Goal: Communication & Community: Answer question/provide support

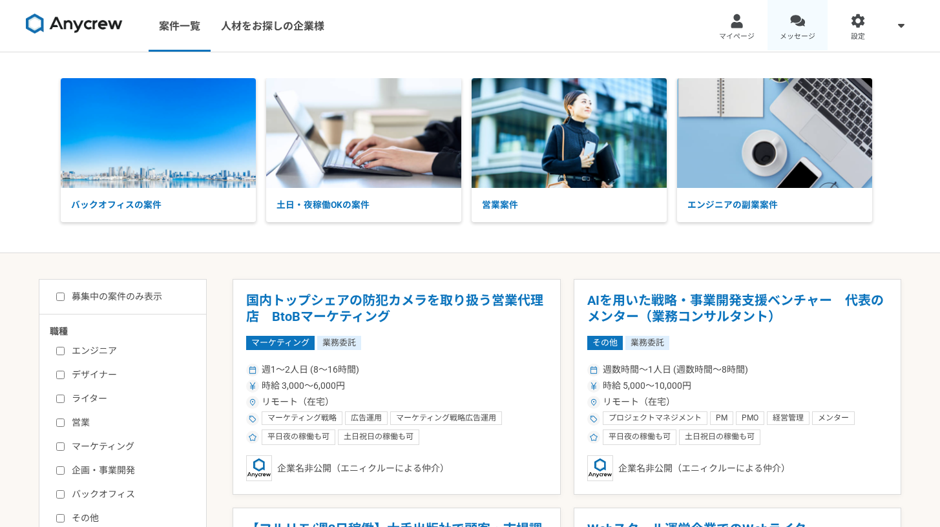
click at [803, 32] on span "メッセージ" at bounding box center [798, 37] width 36 height 10
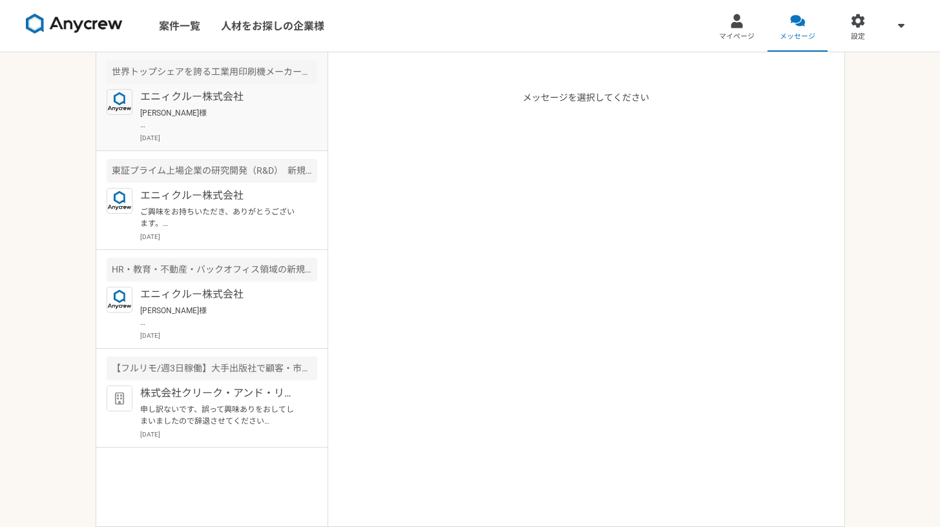
click at [216, 123] on p "[PERSON_NAME]様 突然のご連絡失礼します。 Anycrewの[PERSON_NAME]と申します。 サービスのご利用、ありがとうございます。 プロ…" at bounding box center [220, 118] width 160 height 23
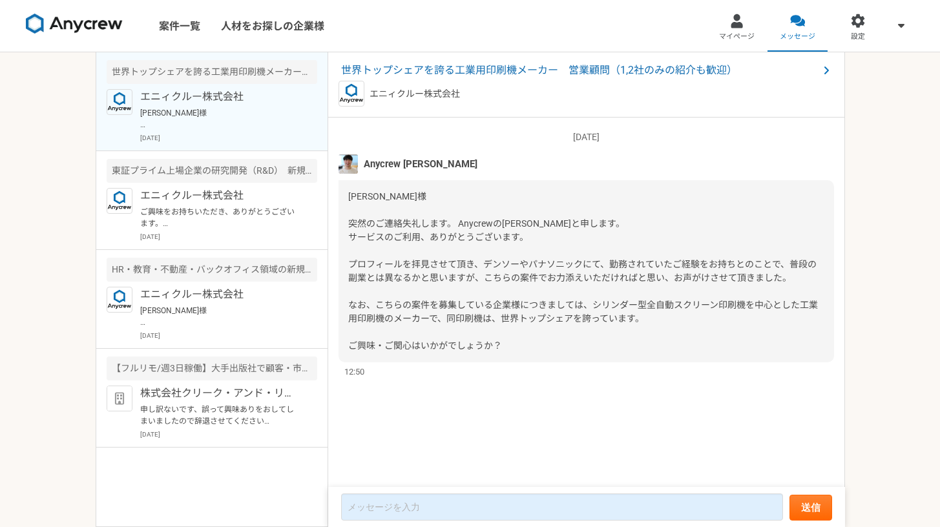
click at [415, 483] on div "[DATE] Anycrew [PERSON_NAME] [PERSON_NAME]様 突然のご連絡失礼します。 Anycrewの[PERSON_NAME]と…" at bounding box center [586, 303] width 517 height 371
click at [421, 491] on form "送信" at bounding box center [586, 507] width 517 height 40
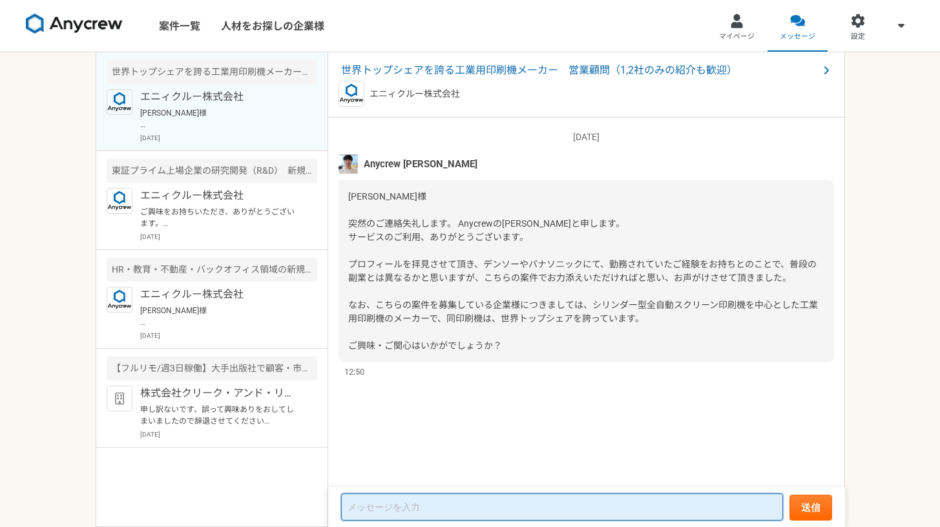
click at [426, 500] on textarea at bounding box center [562, 507] width 442 height 27
type textarea "k"
type textarea "城"
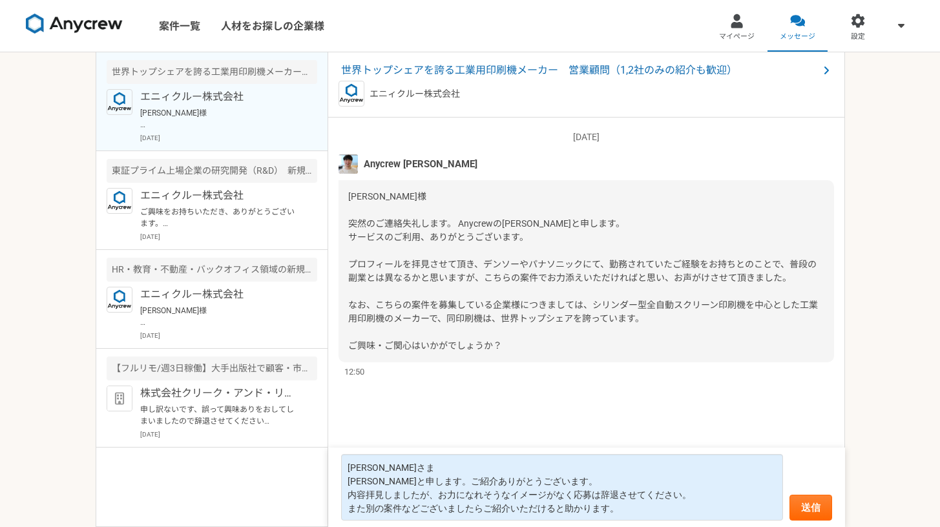
click at [678, 524] on form "[PERSON_NAME]さま [PERSON_NAME]と申します。ご紹介ありがとうございます。 内容拝見しましたが、お力になれそうなイメージがなく応募は辞…" at bounding box center [586, 487] width 517 height 79
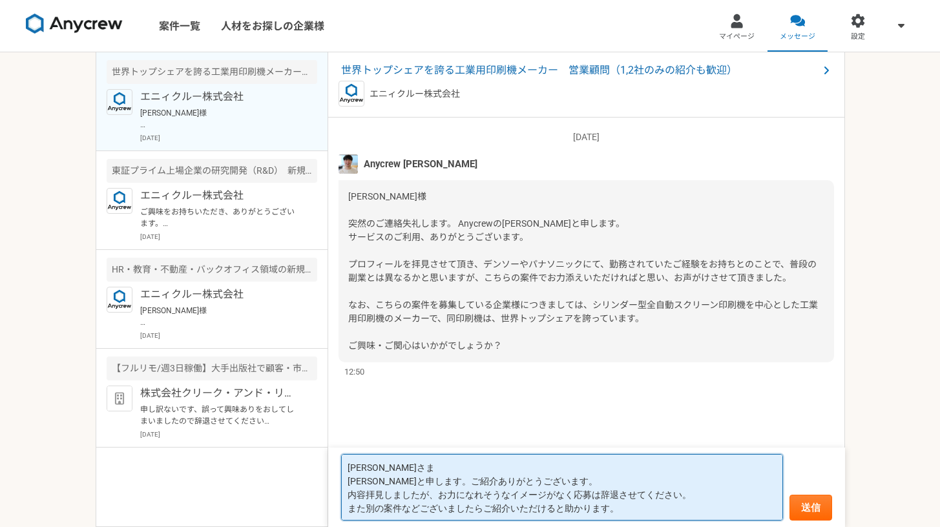
click at [689, 509] on textarea "[PERSON_NAME]さま [PERSON_NAME]と申します。ご紹介ありがとうございます。 内容拝見しましたが、お力になれそうなイメージがなく応募は辞…" at bounding box center [562, 487] width 442 height 67
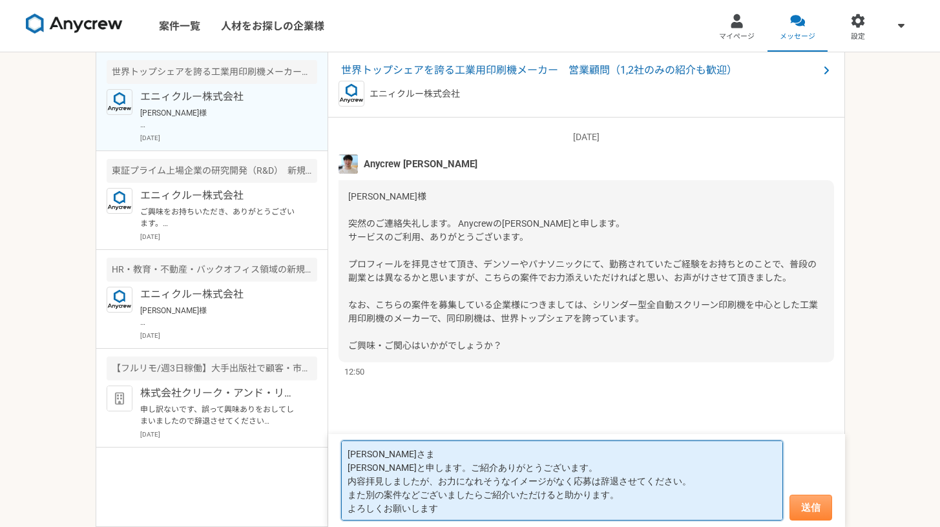
type textarea "[PERSON_NAME]さま [PERSON_NAME]と申します。ご紹介ありがとうございます。 内容拝見しましたが、お力になれそうなイメージがなく応募は辞…"
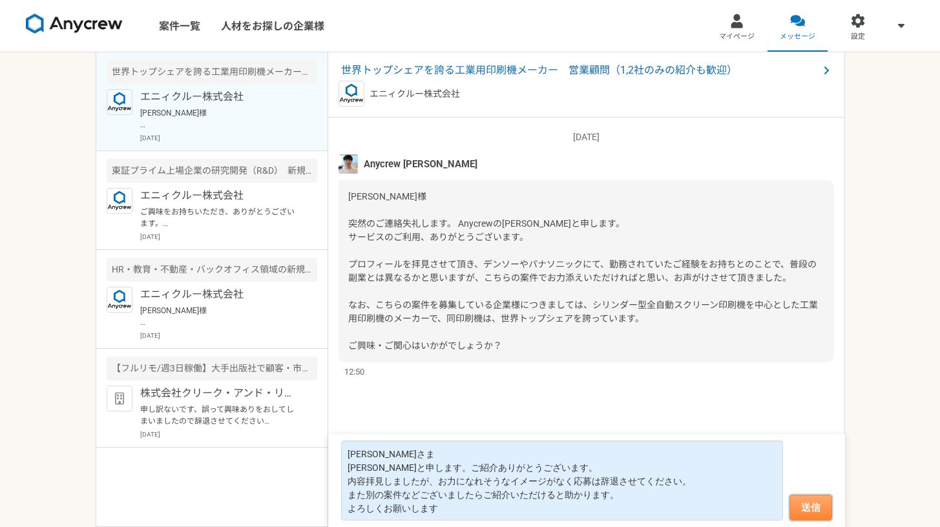
click at [795, 501] on button "送信" at bounding box center [811, 508] width 43 height 26
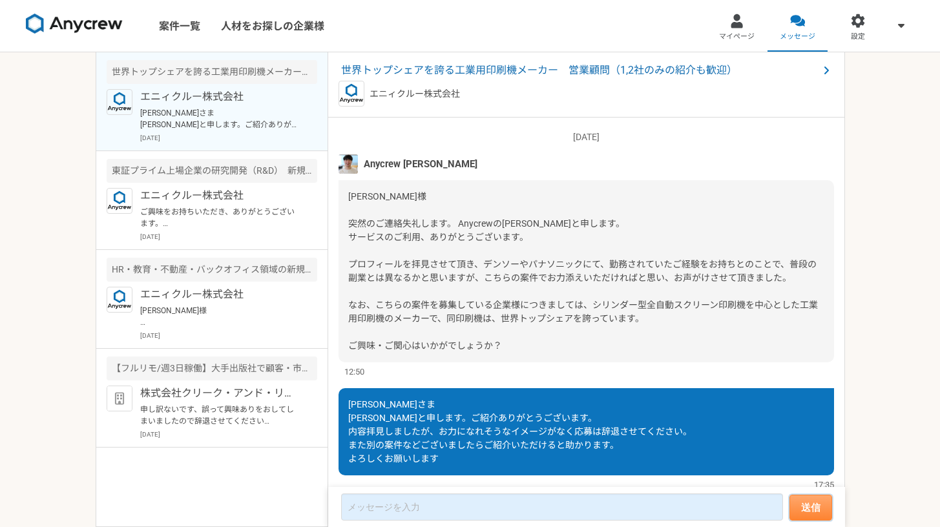
scroll to position [41, 0]
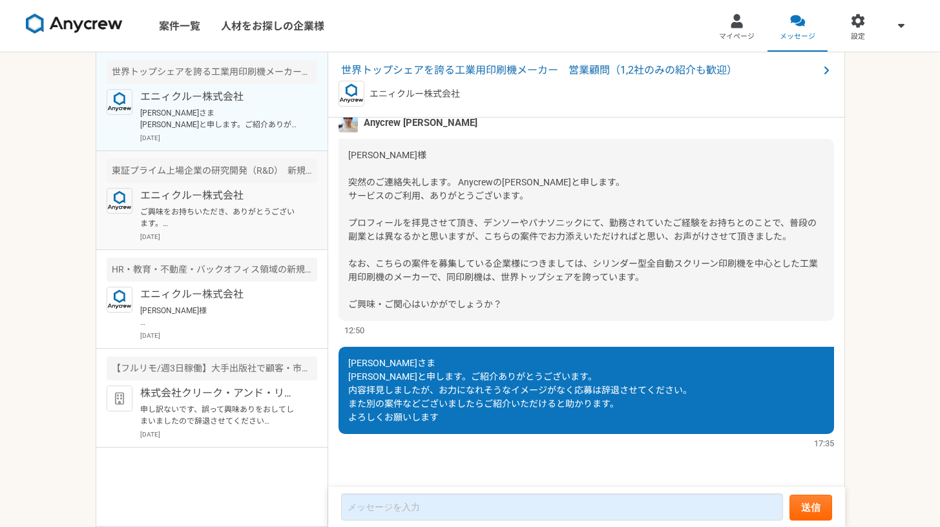
click at [238, 202] on p "エニィクルー株式会社" at bounding box center [220, 196] width 160 height 16
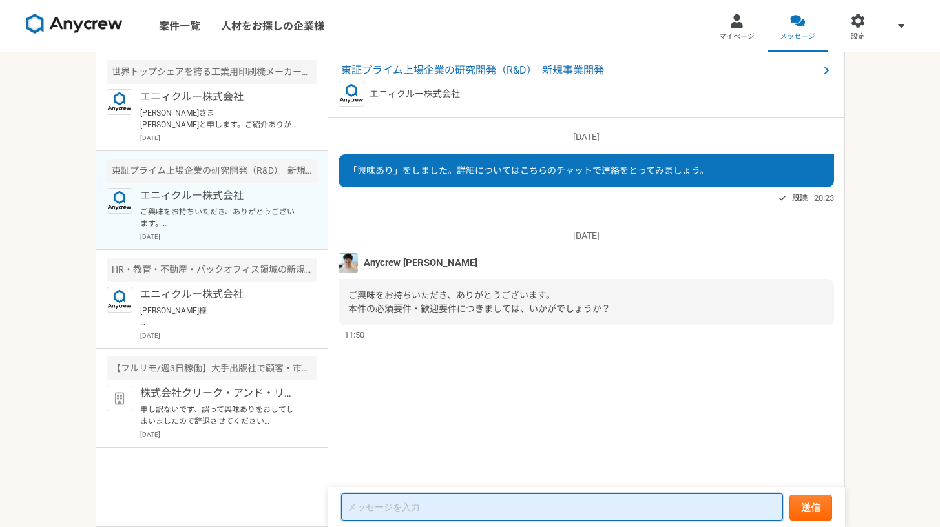
click at [583, 501] on textarea at bounding box center [562, 507] width 442 height 27
type textarea "き"
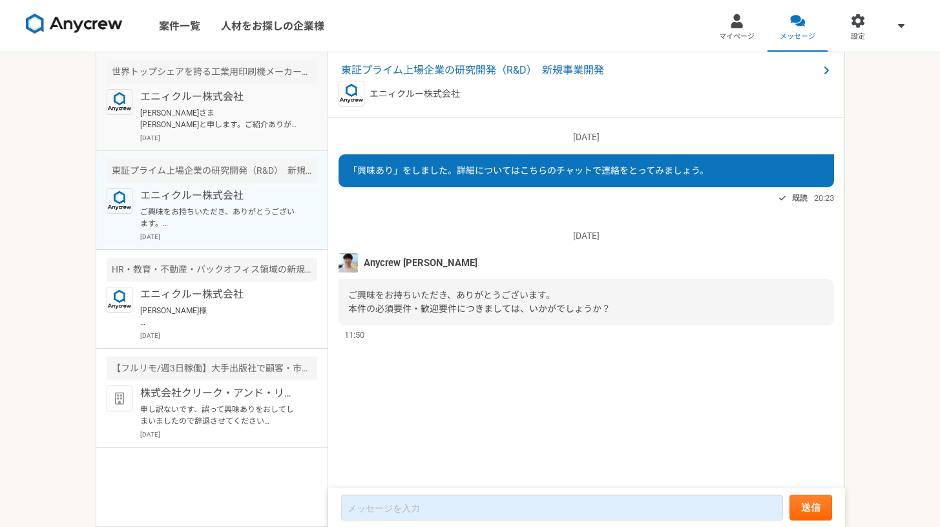
click at [179, 112] on p "[PERSON_NAME]さま [PERSON_NAME]と申します。ご紹介ありがとうございます。 内容拝見しましたが、お力になれそうなイメージがなく応募は辞…" at bounding box center [220, 118] width 160 height 23
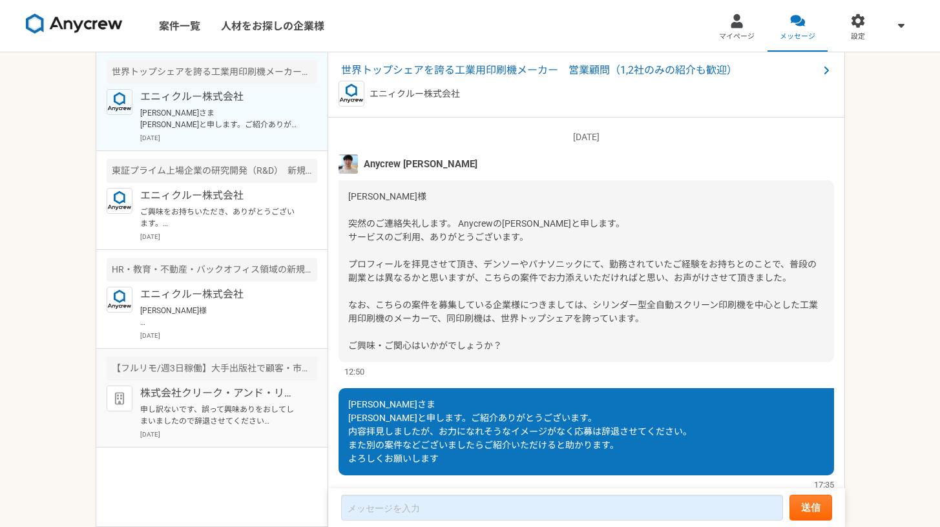
click at [264, 400] on p "株式会社クリーク・アンド・リバー社" at bounding box center [220, 394] width 160 height 16
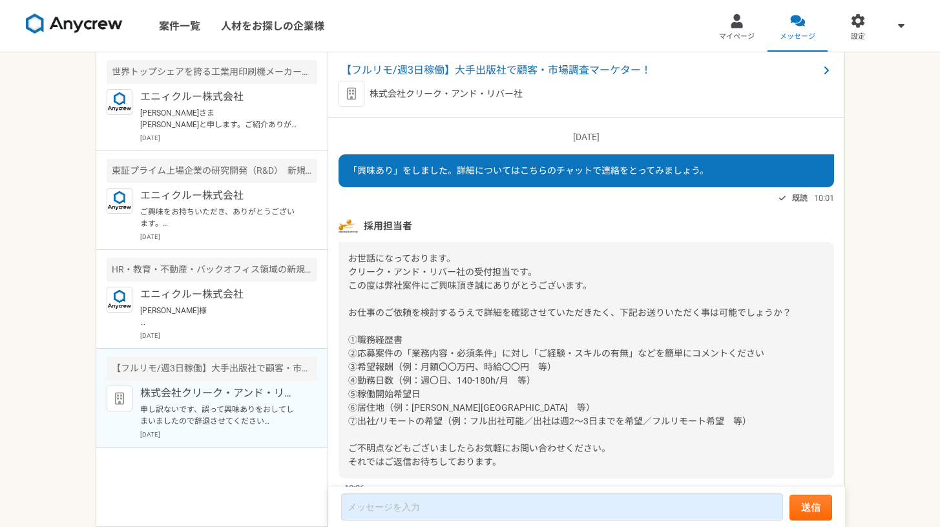
scroll to position [120, 0]
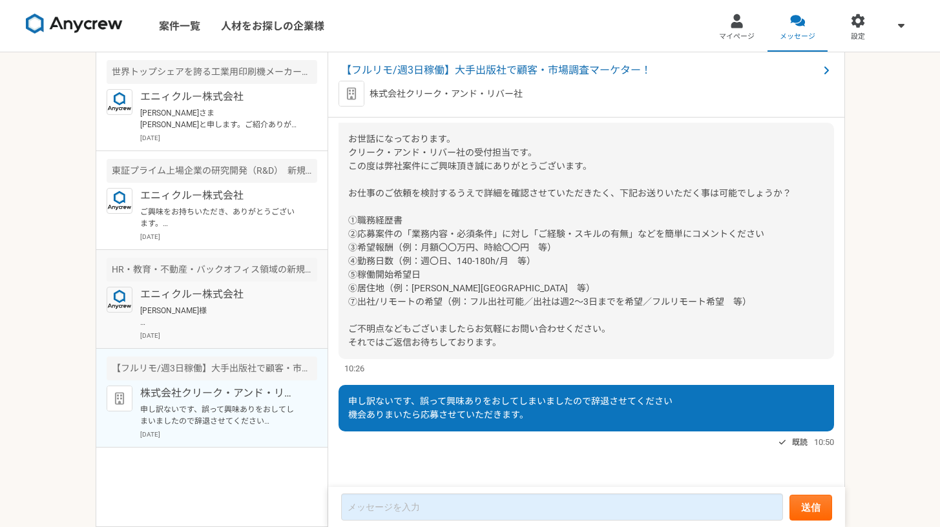
click at [205, 295] on p "エニィクルー株式会社" at bounding box center [220, 295] width 160 height 16
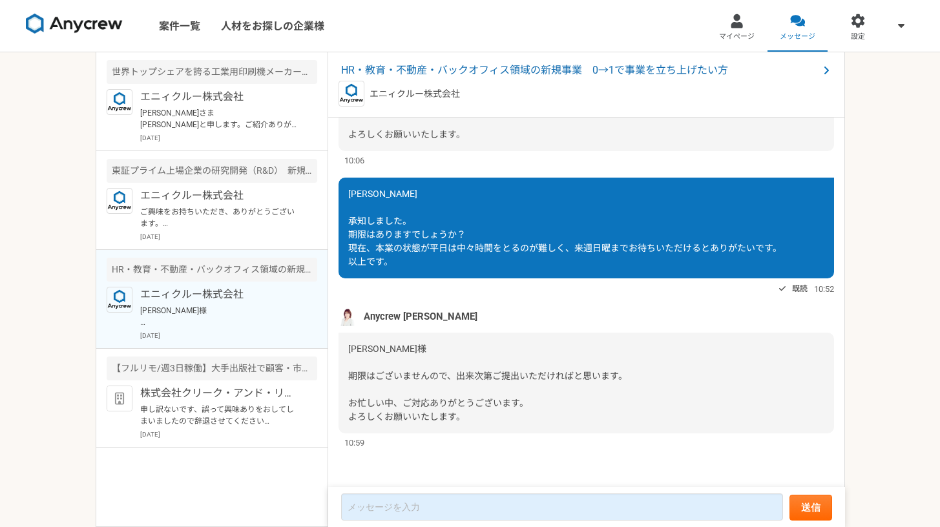
scroll to position [892, 0]
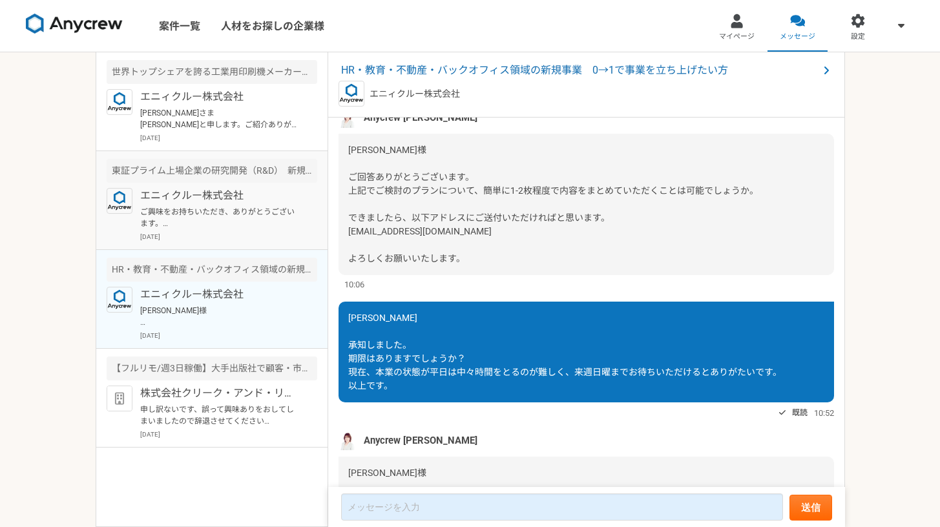
click at [189, 229] on div "エニィクルー株式会社 ご興味をお持ちいただき、ありがとうございます。 本件の必須要件・歓迎要件につきましては、いかがでしょうか？ [DATE]" at bounding box center [228, 215] width 177 height 54
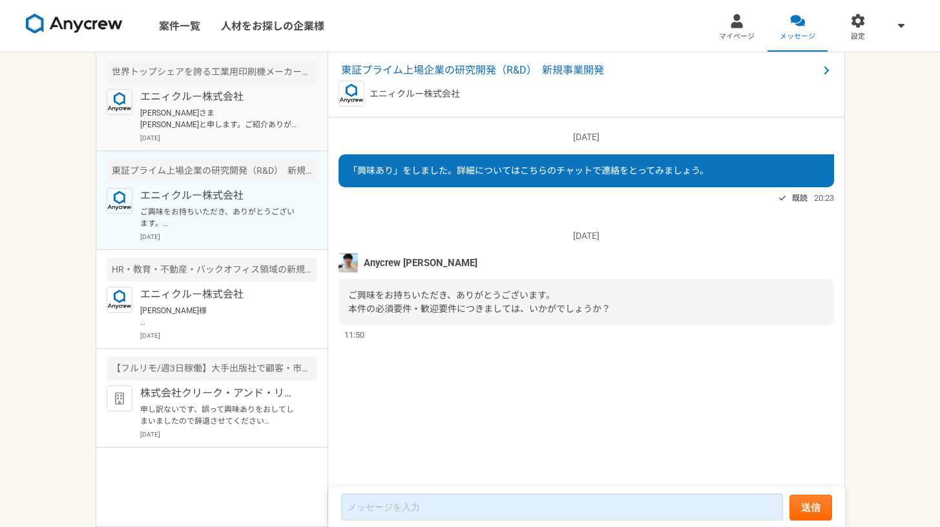
click at [172, 116] on p "[PERSON_NAME]さま [PERSON_NAME]と申します。ご紹介ありがとうございます。 内容拝見しましたが、お力になれそうなイメージがなく応募は辞…" at bounding box center [220, 118] width 160 height 23
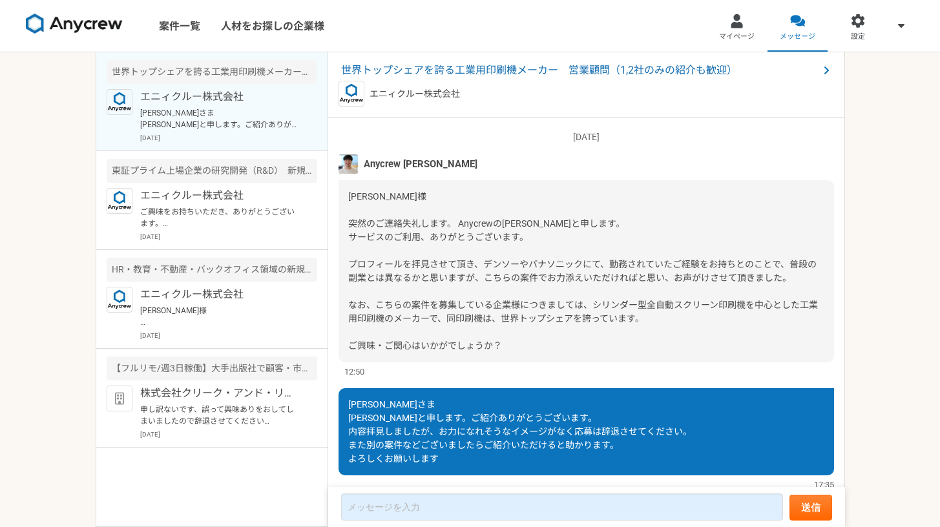
scroll to position [41, 0]
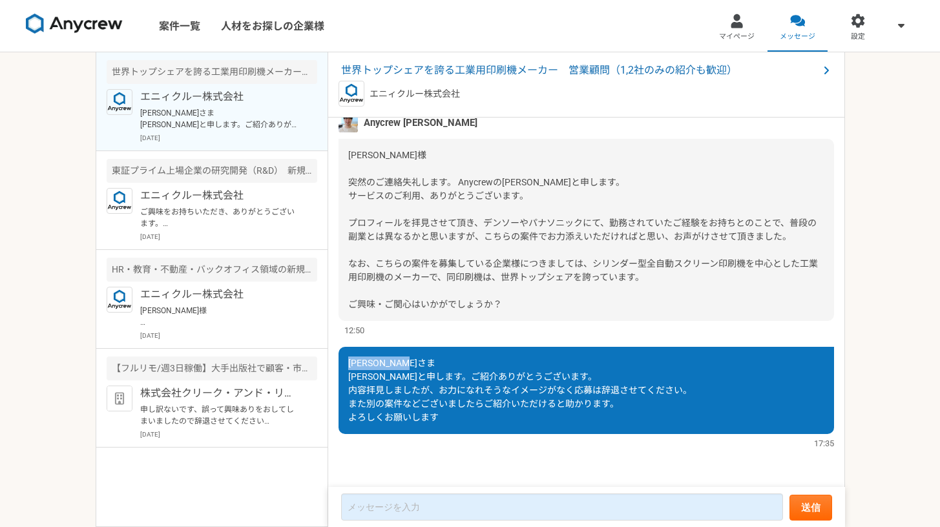
drag, startPoint x: 403, startPoint y: 367, endPoint x: 340, endPoint y: 360, distance: 63.1
click at [340, 360] on div "[PERSON_NAME]さま [PERSON_NAME]と申します。ご紹介ありがとうございます。 内容拝見しましたが、お力になれそうなイメージがなく応募は辞…" at bounding box center [587, 390] width 496 height 87
click at [357, 364] on span "[PERSON_NAME]さま [PERSON_NAME]と申します。ご紹介ありがとうございます。 内容拝見しましたが、お力になれそうなイメージがなく応募は辞…" at bounding box center [520, 390] width 344 height 65
drag, startPoint x: 381, startPoint y: 362, endPoint x: 347, endPoint y: 361, distance: 33.6
click at [347, 361] on div "[PERSON_NAME]さま [PERSON_NAME]と申します。ご紹介ありがとうございます。 内容拝見しましたが、お力になれそうなイメージがなく応募は辞…" at bounding box center [587, 390] width 496 height 87
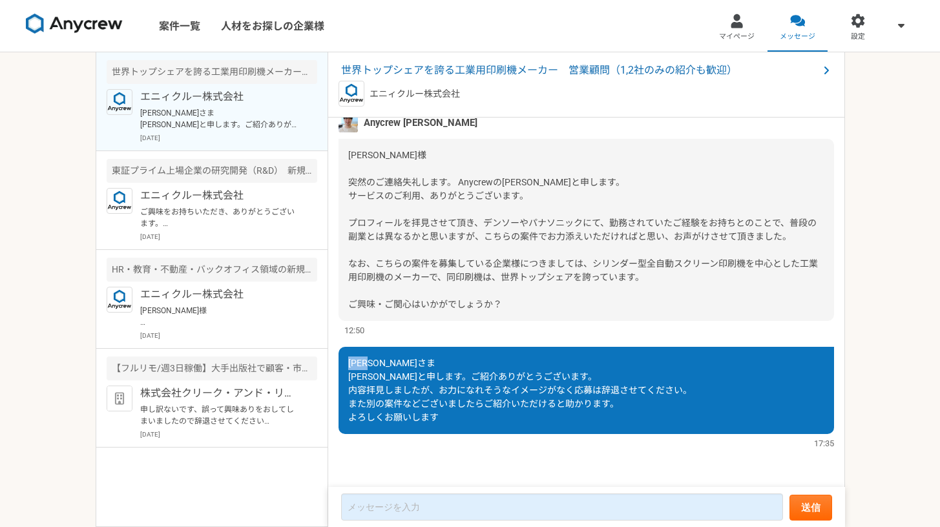
copy span "[PERSON_NAME]"
click at [248, 217] on p "ご興味をお持ちいただき、ありがとうございます。 本件の必須要件・歓迎要件につきましては、いかがでしょうか？" at bounding box center [220, 217] width 160 height 23
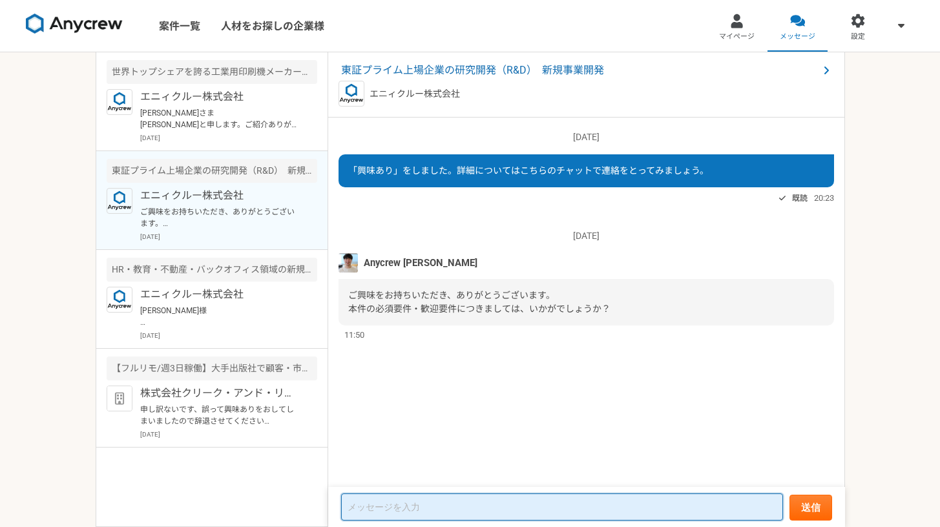
click at [438, 518] on textarea at bounding box center [562, 507] width 442 height 27
paste textarea "[PERSON_NAME]"
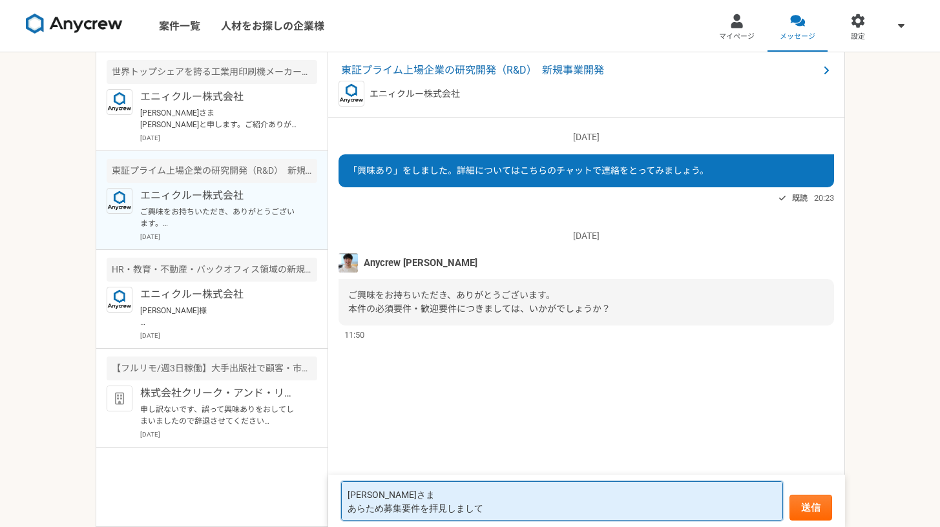
type textarea "[PERSON_NAME]さま あらため募集要件を拝見しまして、"
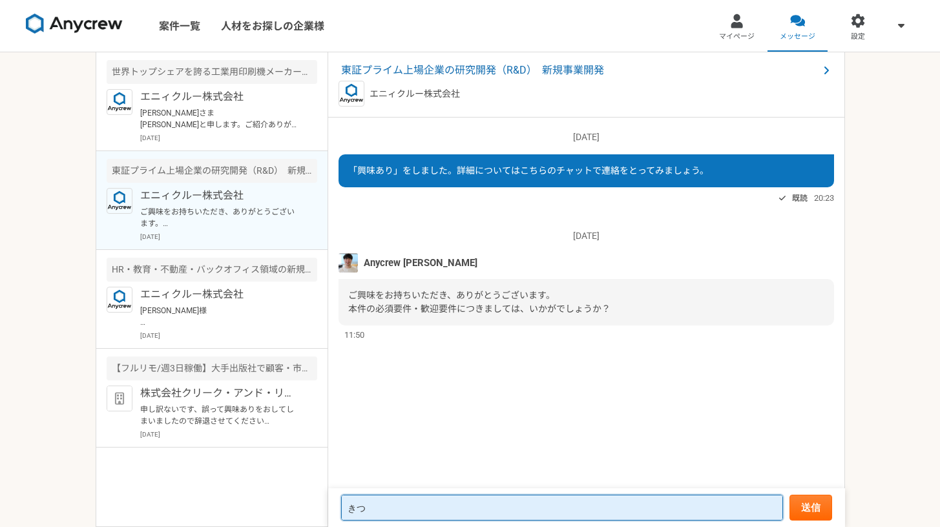
type textarea "き"
type textarea "木"
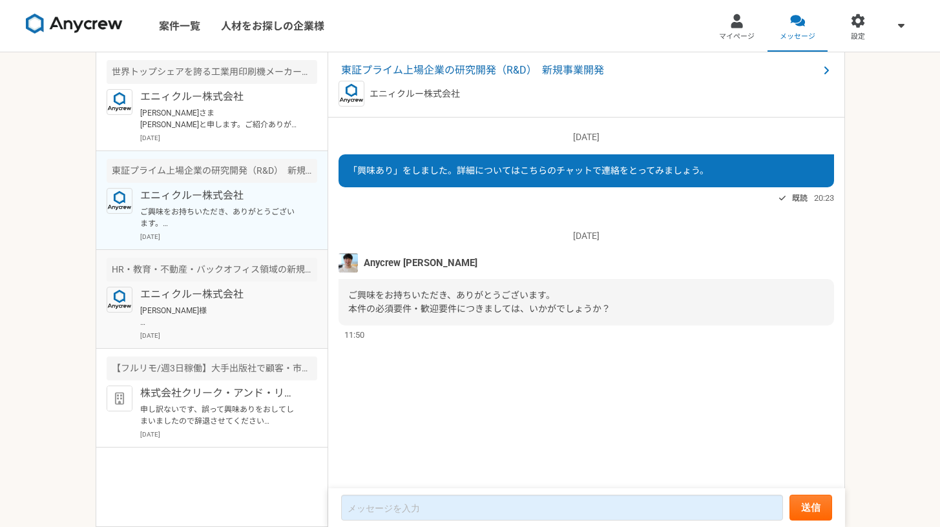
click at [172, 322] on p "[PERSON_NAME]様 期限はございませんので、出来次第ご提出いただければと思います。 お忙しい中、ご対応ありがとうございます。 よろしくお願いいたしま…" at bounding box center [220, 316] width 160 height 23
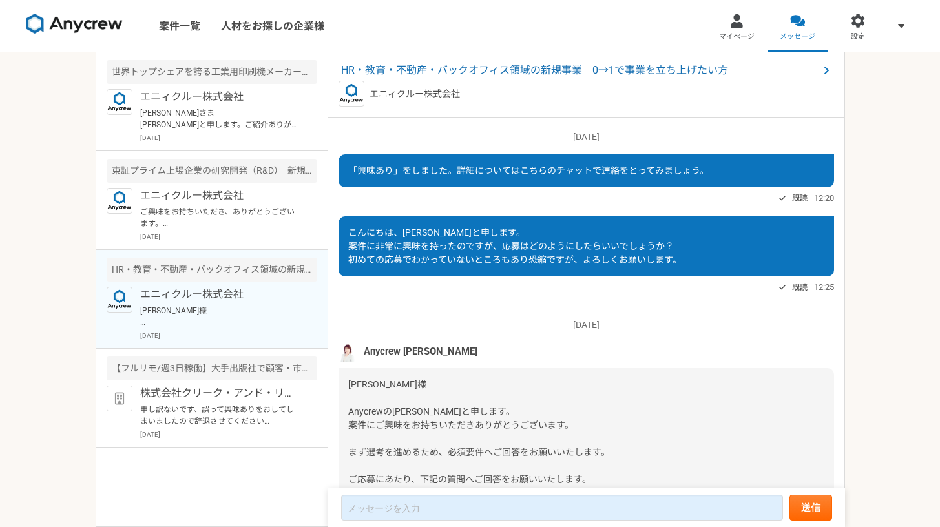
scroll to position [1042, 0]
